Goal: Task Accomplishment & Management: Complete application form

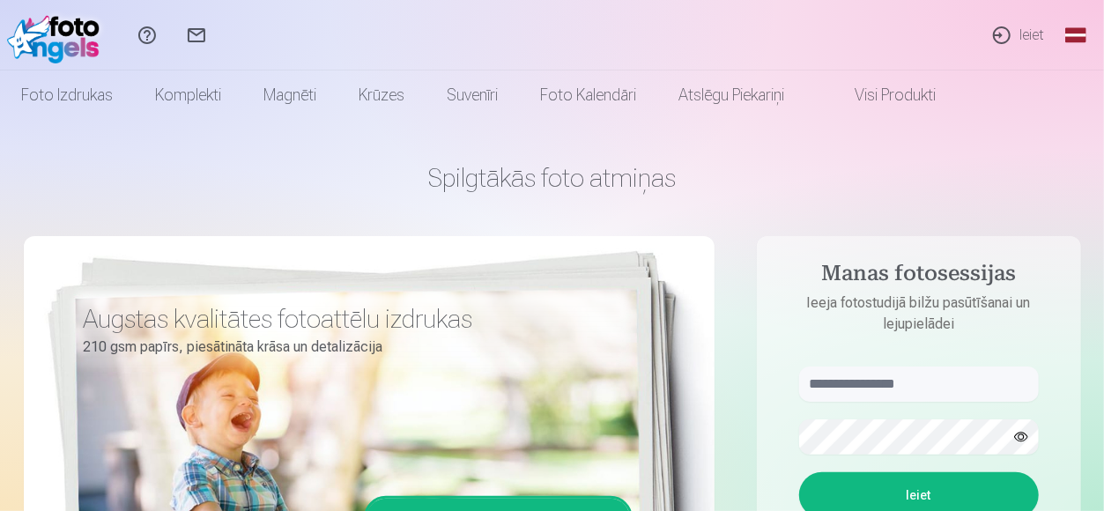
click at [1006, 31] on link "Ieiet" at bounding box center [1017, 35] width 81 height 70
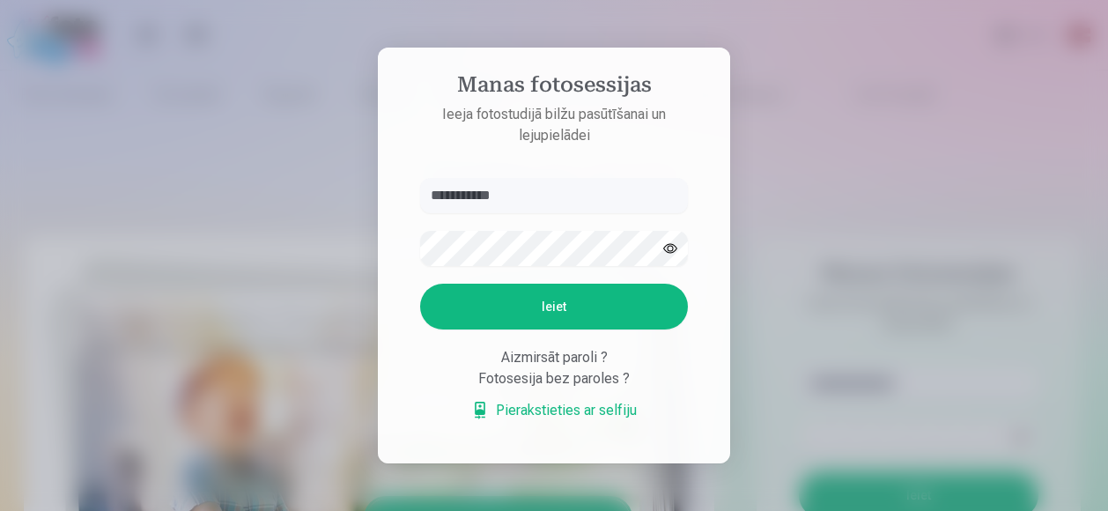
type input "**********"
click at [420, 284] on button "Ieiet" at bounding box center [554, 307] width 268 height 46
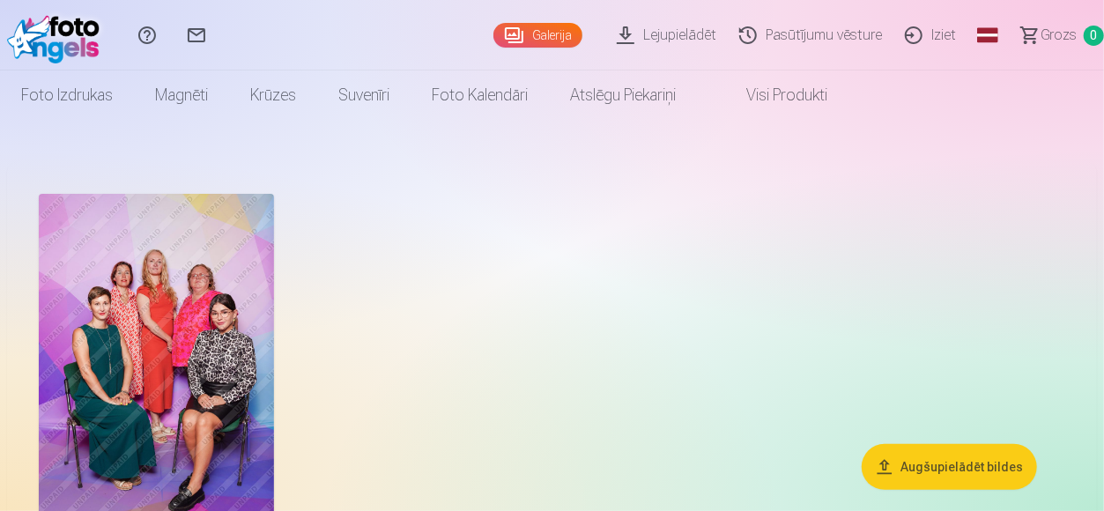
click at [161, 302] on img at bounding box center [156, 370] width 235 height 352
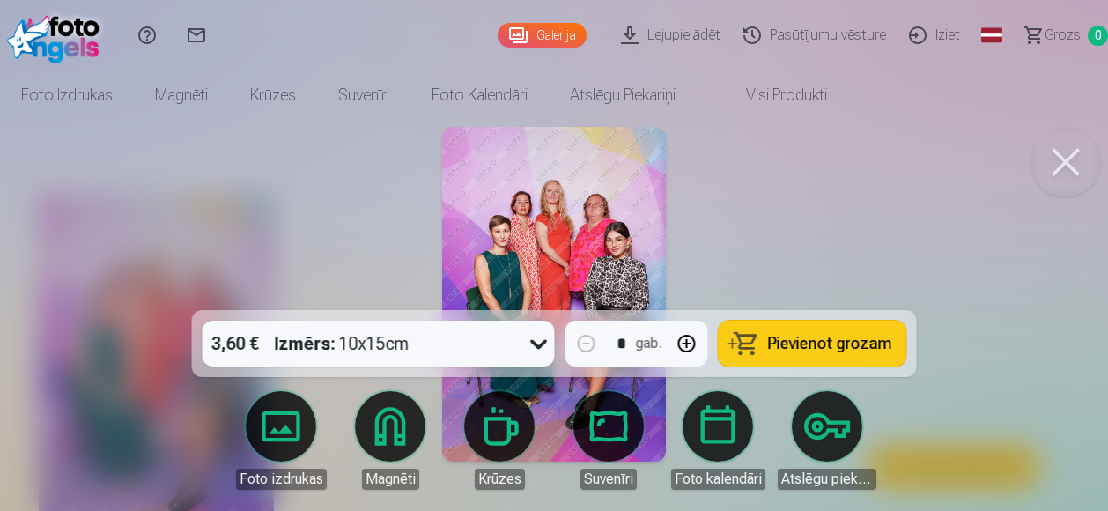
click at [552, 248] on img at bounding box center [553, 294] width 223 height 335
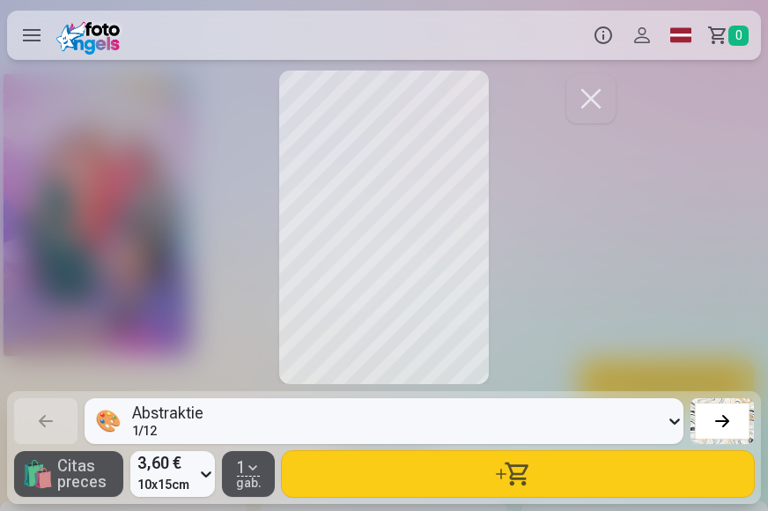
click at [724, 420] on div at bounding box center [722, 421] width 25 height 25
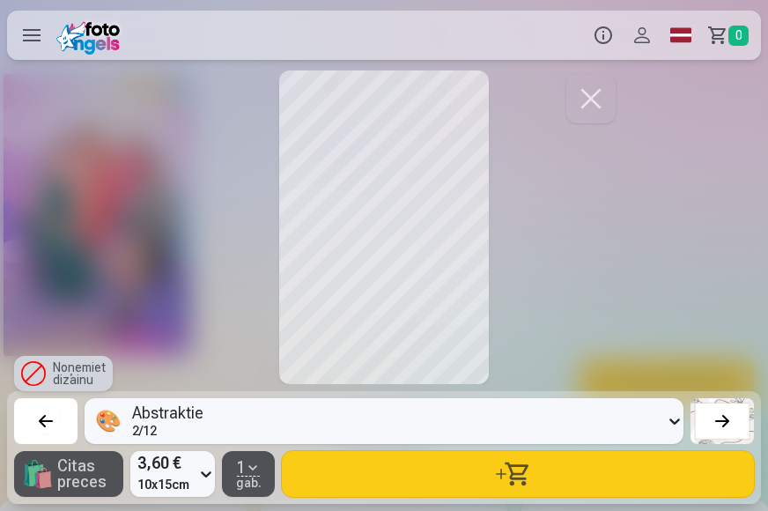
click at [724, 420] on div at bounding box center [722, 421] width 25 height 25
click at [40, 424] on div at bounding box center [45, 421] width 25 height 25
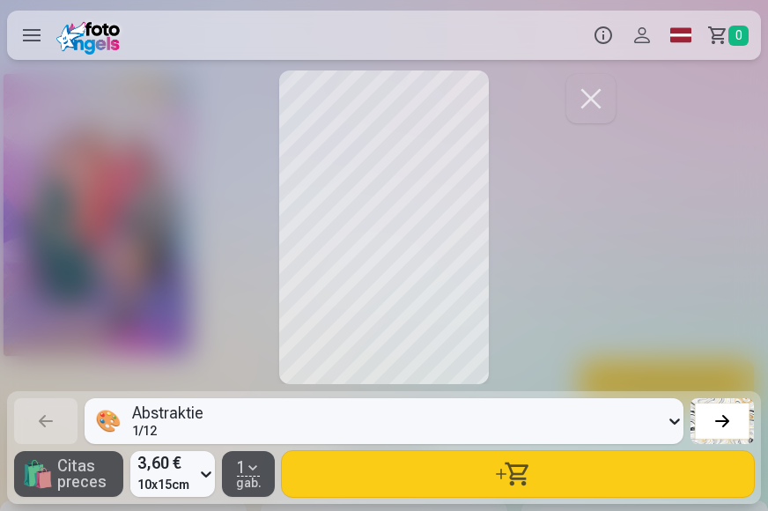
click at [726, 424] on div at bounding box center [722, 421] width 25 height 25
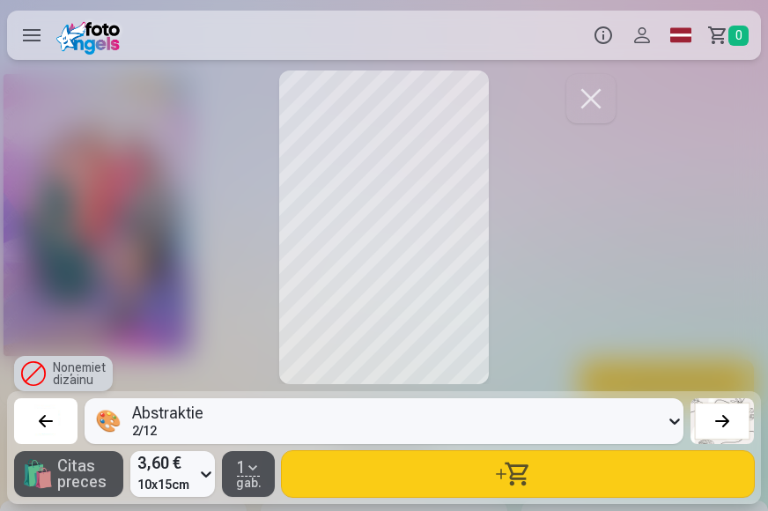
click at [726, 424] on div at bounding box center [722, 421] width 25 height 25
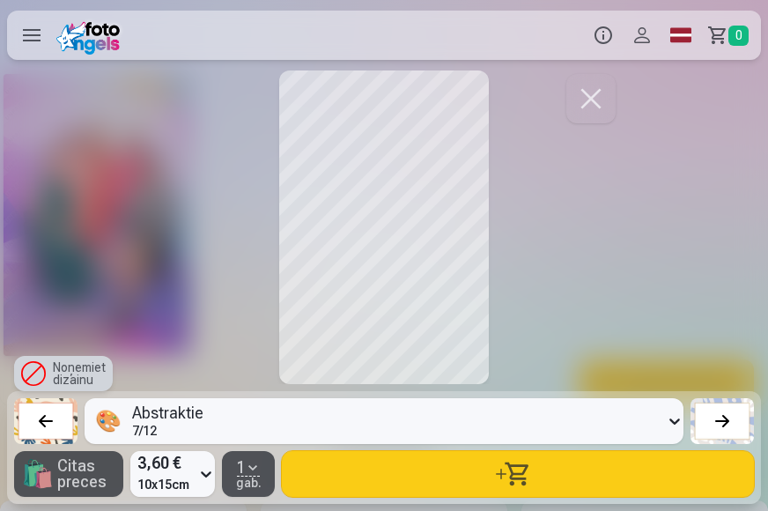
click at [726, 424] on div at bounding box center [722, 421] width 25 height 25
click at [728, 419] on div at bounding box center [722, 421] width 25 height 25
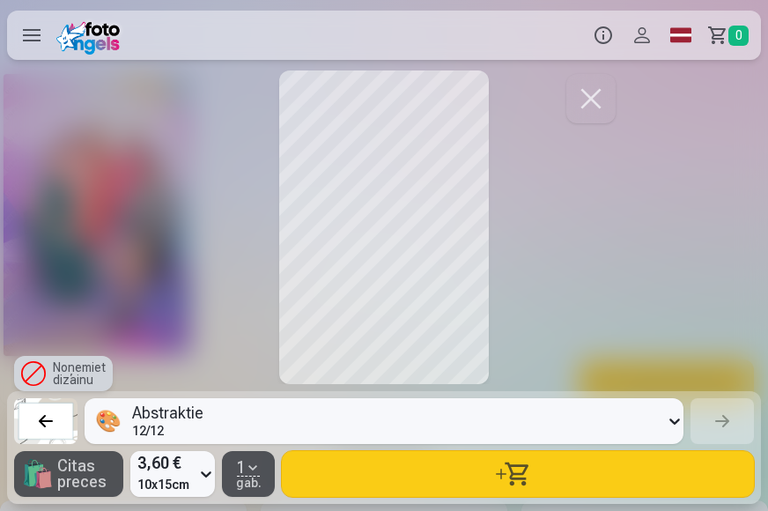
click at [41, 423] on div at bounding box center [45, 421] width 25 height 25
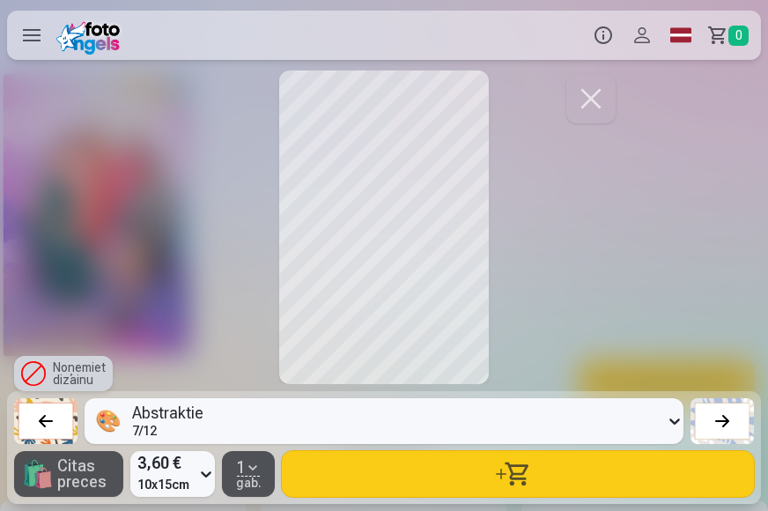
click at [41, 423] on div at bounding box center [45, 421] width 25 height 25
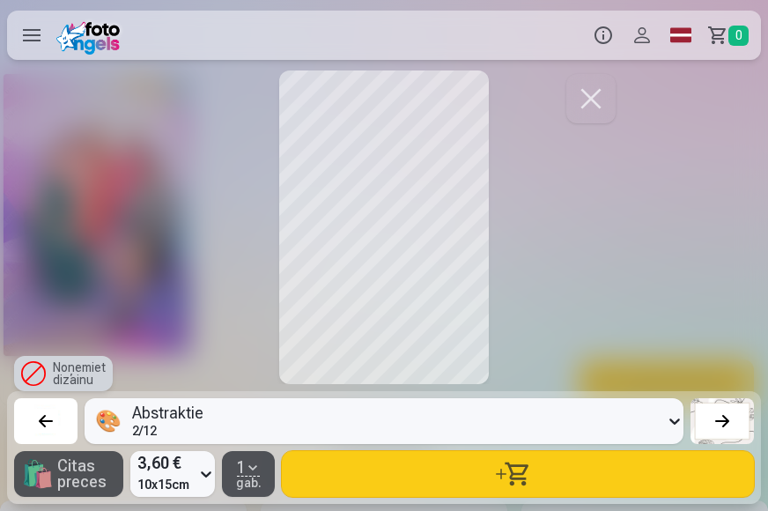
click at [41, 423] on div at bounding box center [45, 421] width 25 height 25
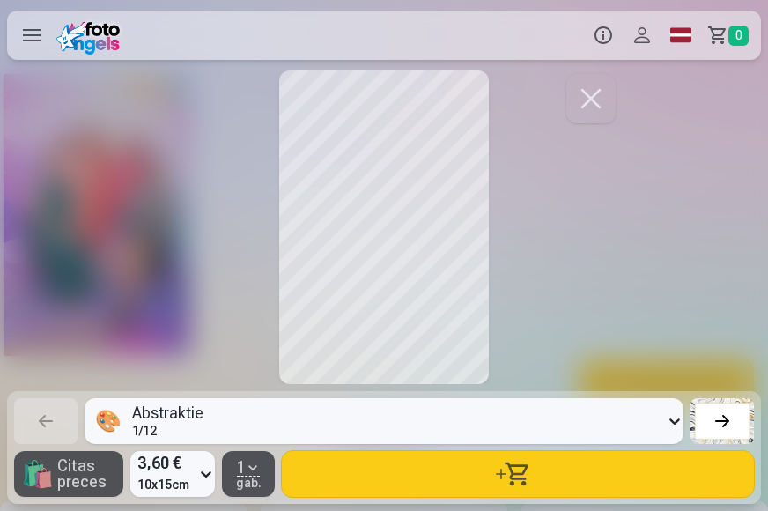
click at [726, 426] on div at bounding box center [722, 421] width 25 height 25
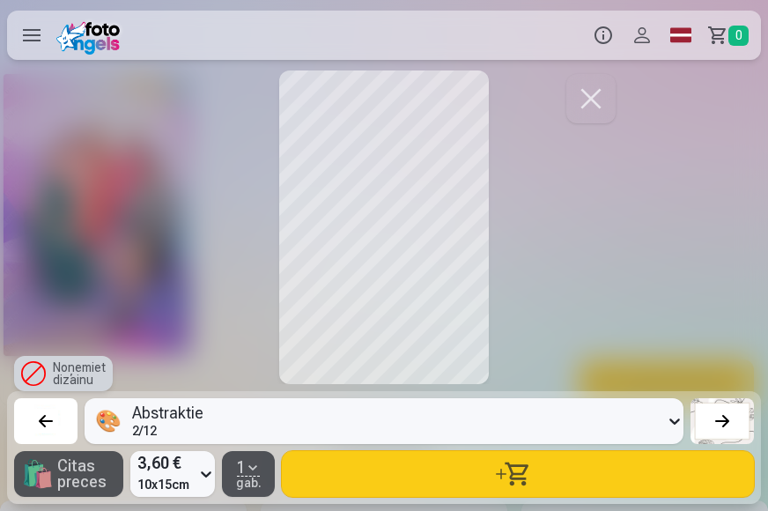
click at [48, 416] on div at bounding box center [45, 421] width 25 height 25
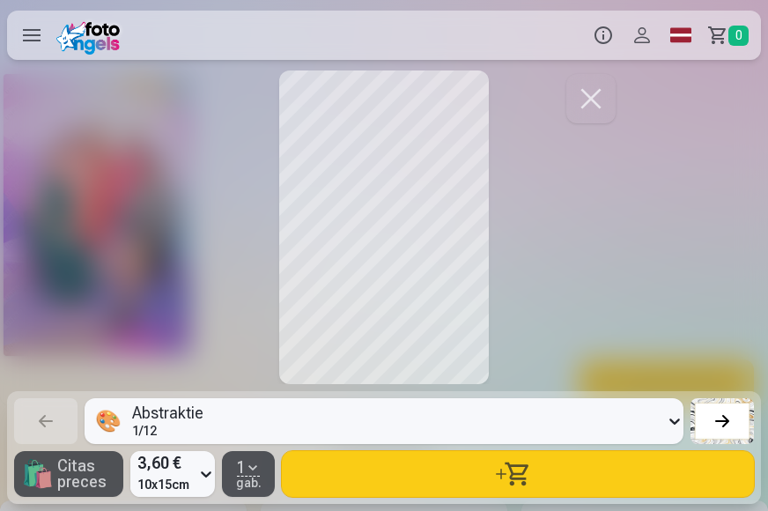
click at [597, 95] on button "button" at bounding box center [591, 98] width 49 height 49
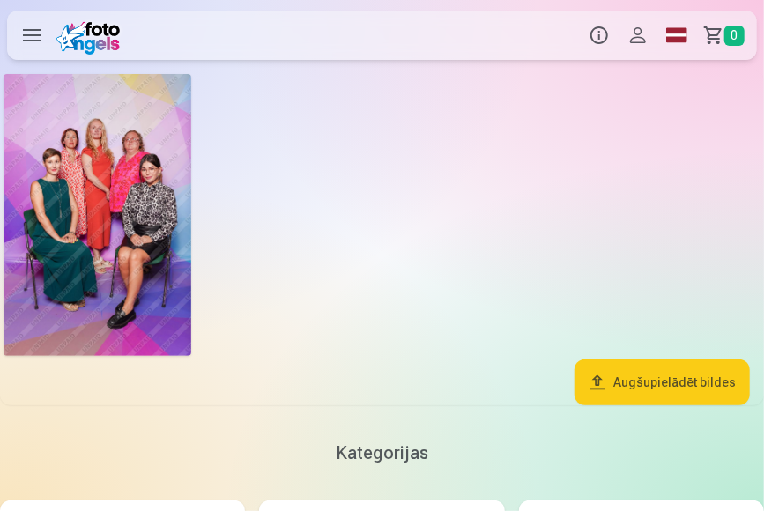
click at [652, 392] on button "Augšupielādēt bildes" at bounding box center [661, 382] width 175 height 46
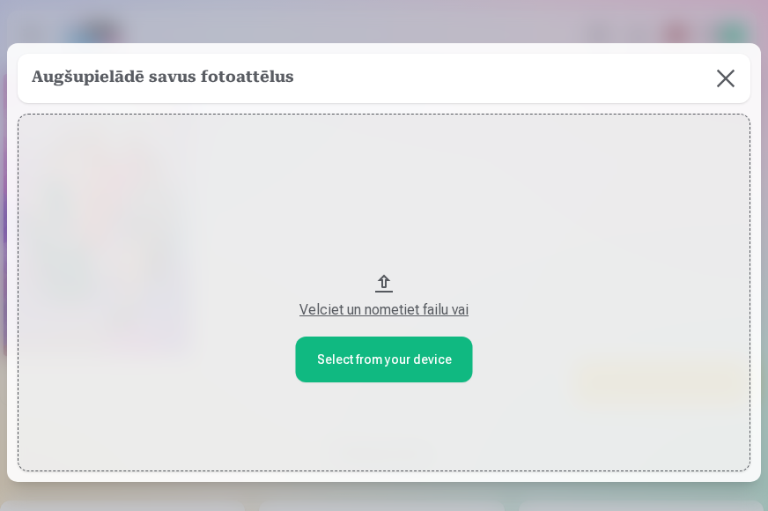
click at [719, 84] on button at bounding box center [725, 78] width 49 height 49
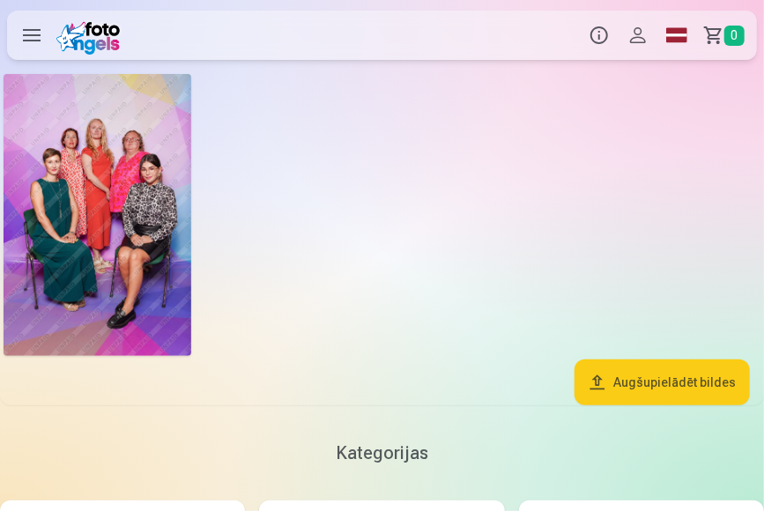
drag, startPoint x: 766, startPoint y: 142, endPoint x: 631, endPoint y: 189, distance: 142.7
click at [631, 189] on div at bounding box center [382, 214] width 764 height 289
